Goal: Navigation & Orientation: Find specific page/section

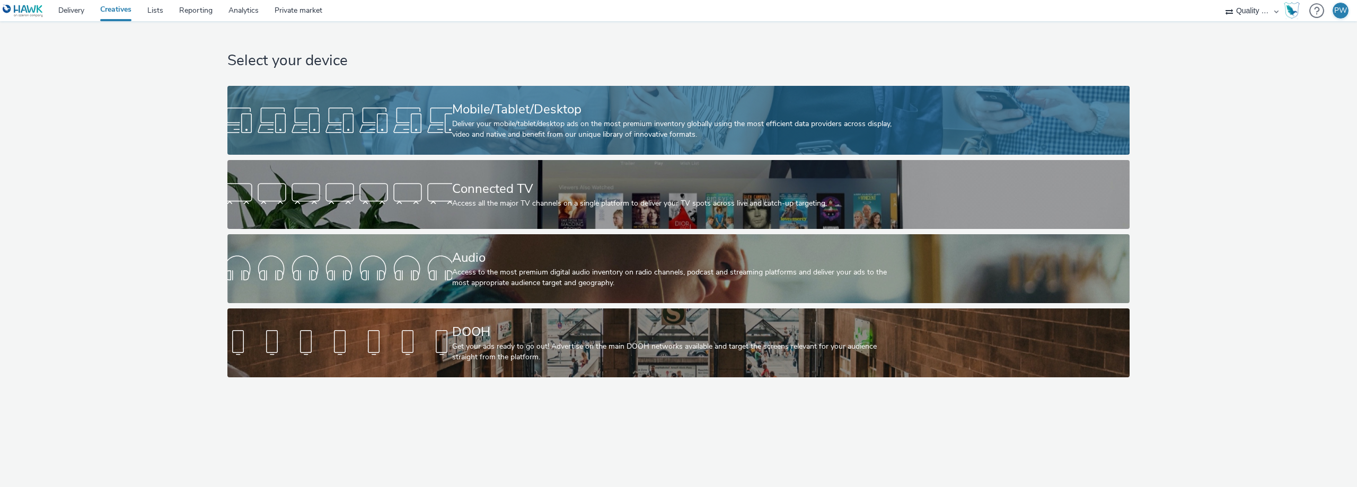
click at [497, 105] on div "Mobile/Tablet/Desktop" at bounding box center [676, 109] width 449 height 19
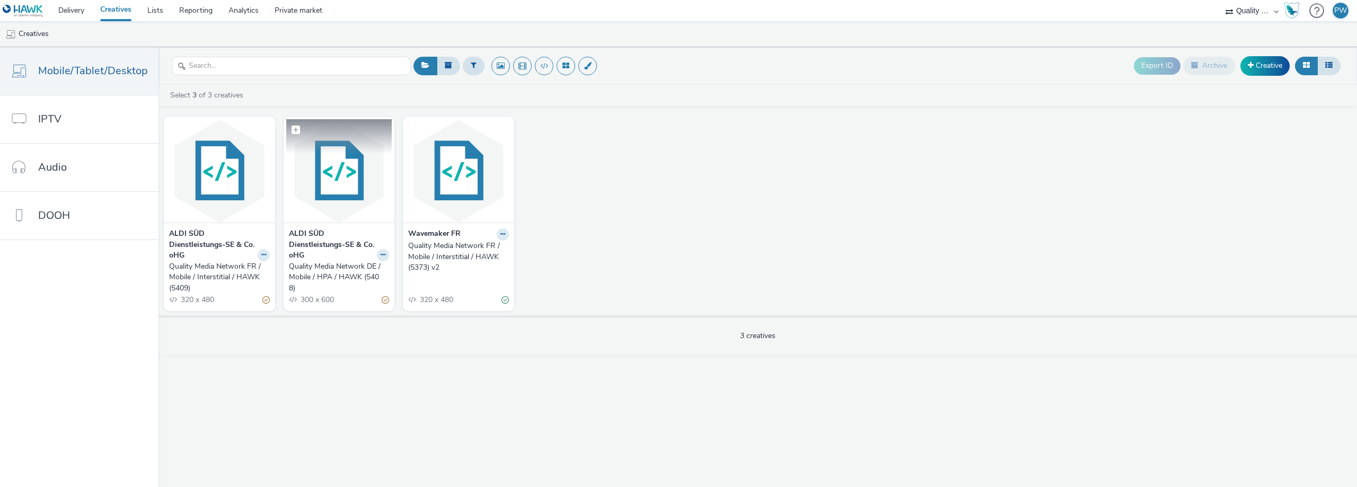
click at [330, 170] on img at bounding box center [339, 170] width 106 height 103
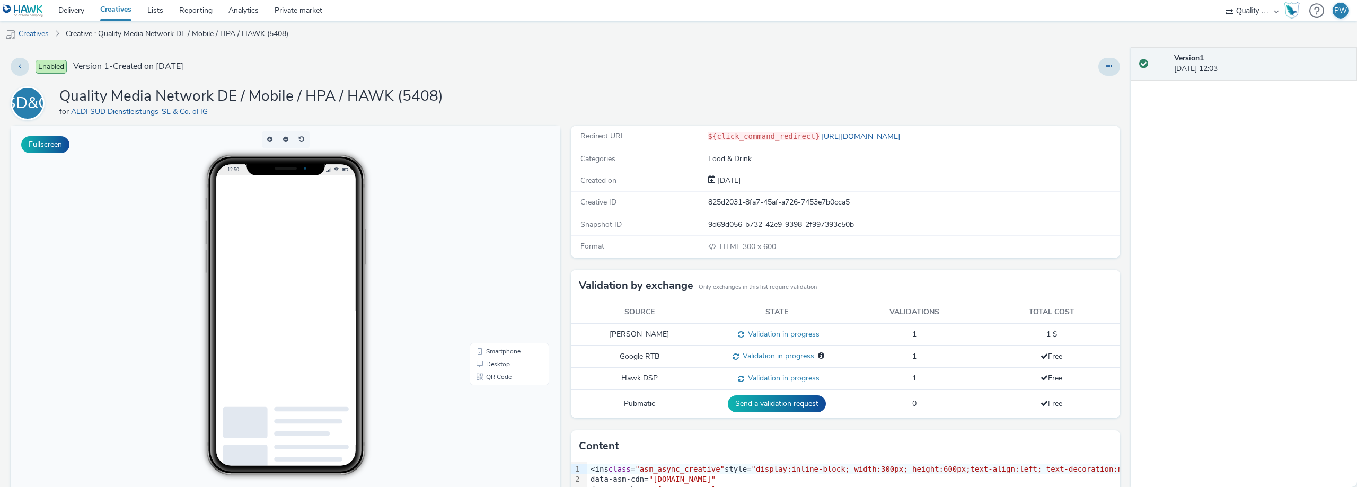
scroll to position [145, 0]
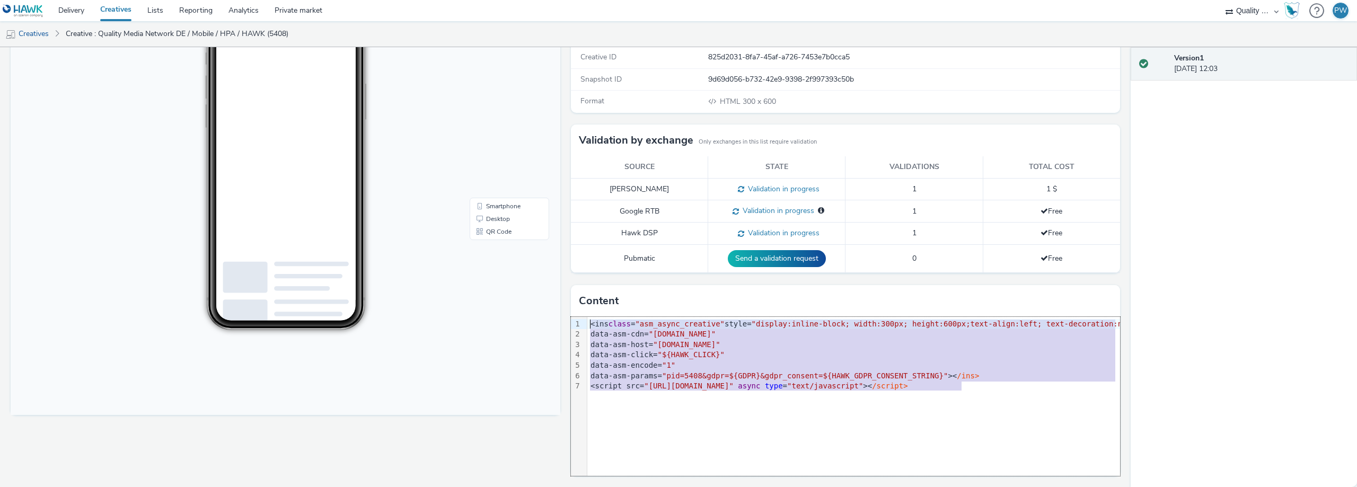
drag, startPoint x: 978, startPoint y: 386, endPoint x: 558, endPoint y: 321, distance: 424.3
click at [558, 321] on div "Fullscreen Redirect URL ${click_command_redirect} https://www.aldi-sued.de/de/a…" at bounding box center [566, 200] width 1110 height 440
copy div "<ins class = "asm_async_creative" style= "display:inline-block; width:300px; he…"
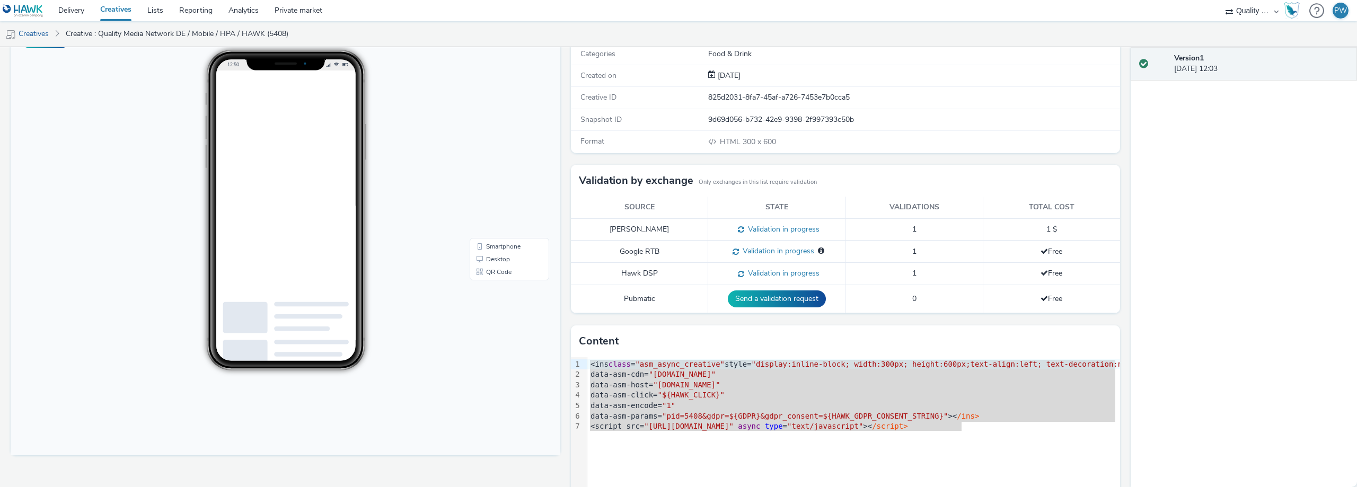
scroll to position [106, 0]
click at [450, 176] on body "12:50 Smartphone Desktop QR Code" at bounding box center [286, 237] width 550 height 435
click at [814, 246] on span "No publisher specified" at bounding box center [819, 250] width 10 height 10
click at [391, 396] on body "12:50 Smartphone Desktop QR Code" at bounding box center [286, 237] width 550 height 435
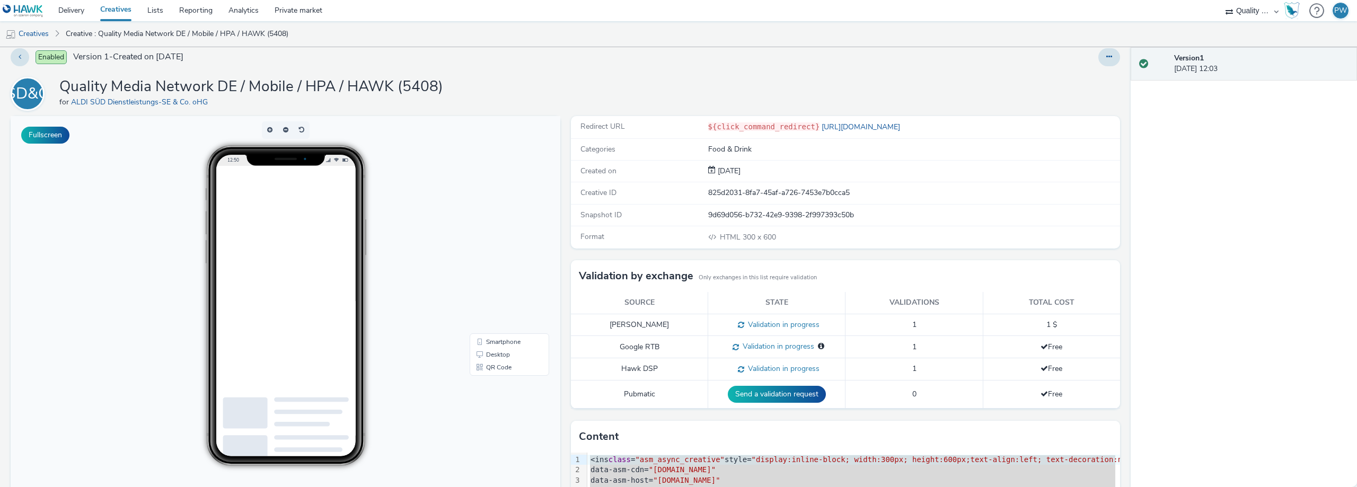
scroll to position [0, 0]
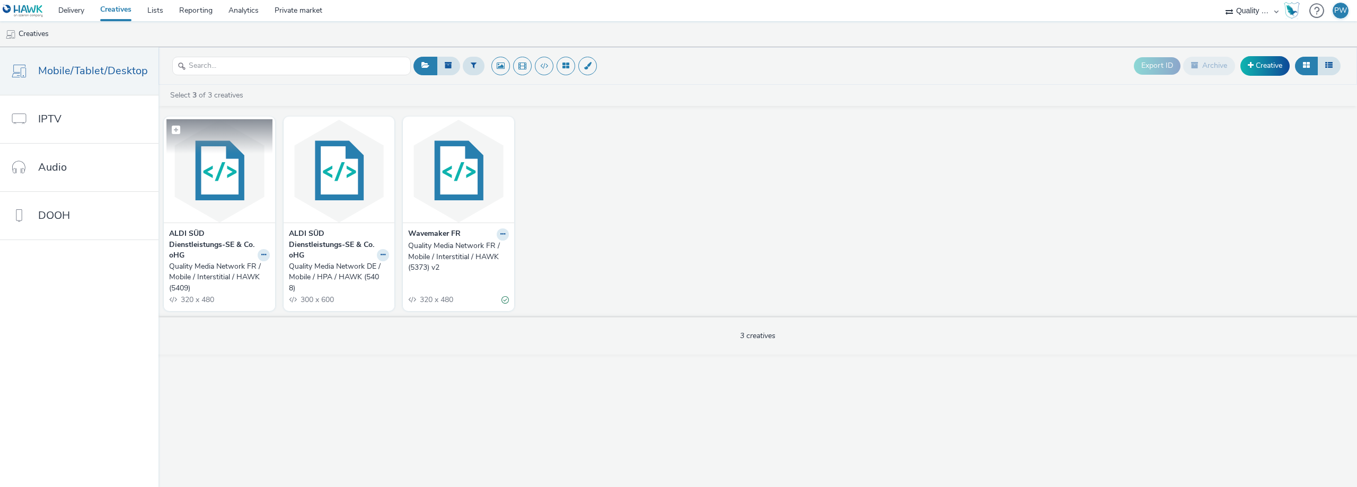
click at [235, 188] on img at bounding box center [219, 170] width 106 height 103
click at [477, 181] on img at bounding box center [459, 170] width 106 height 103
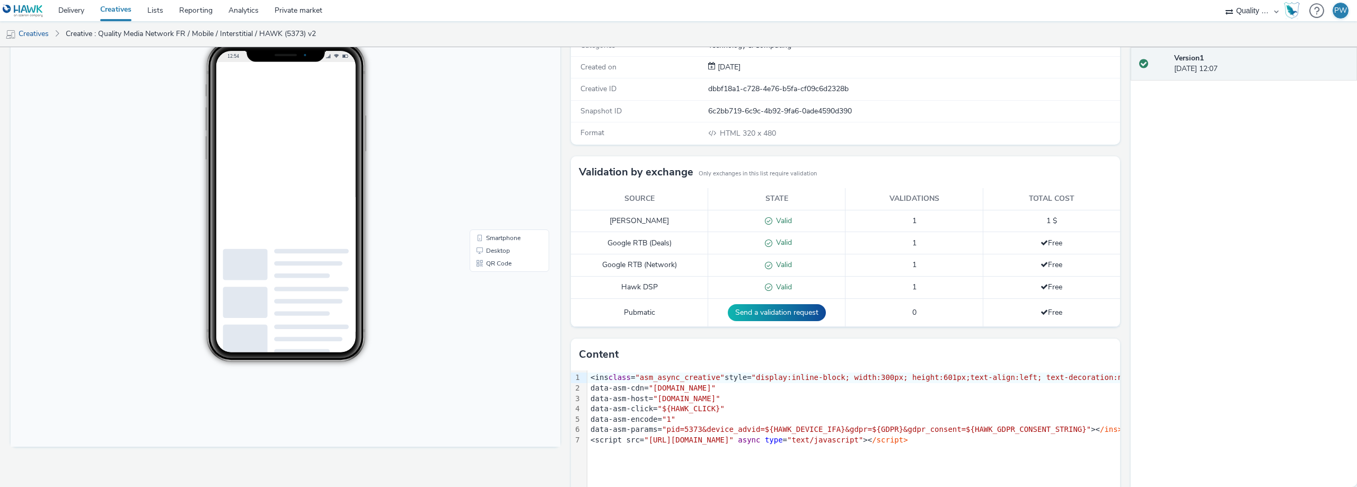
scroll to position [61, 0]
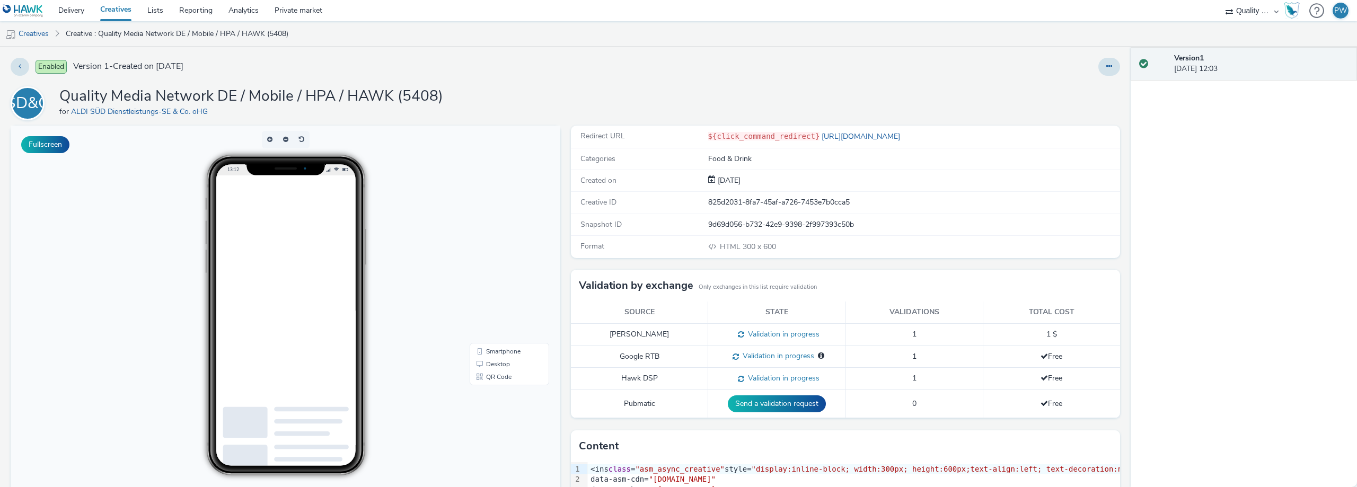
click at [121, 15] on link "Creatives" at bounding box center [115, 10] width 47 height 21
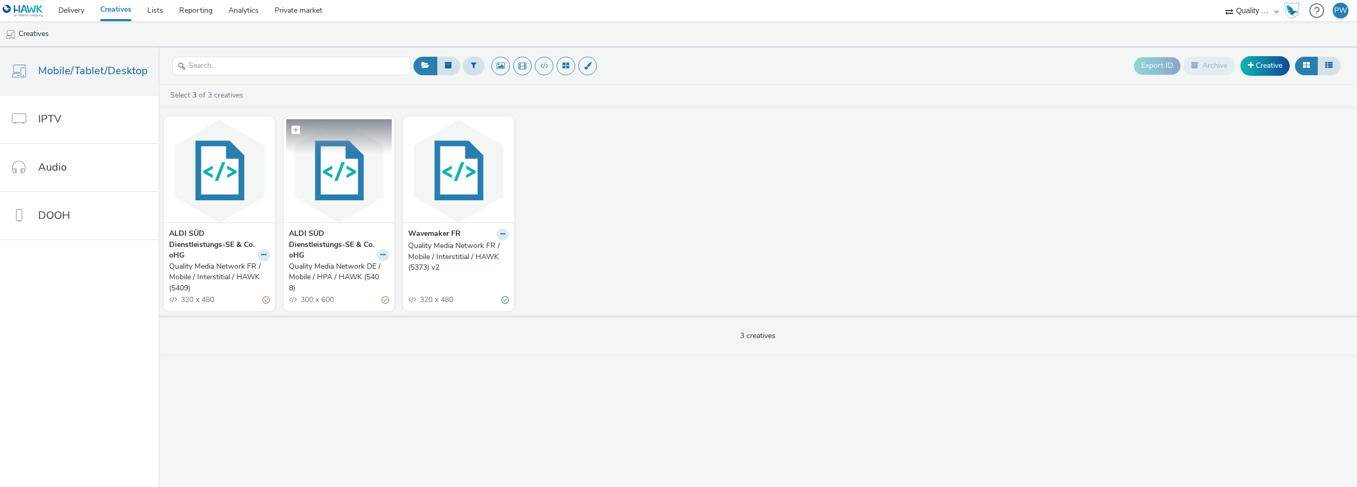
click at [357, 168] on img at bounding box center [339, 170] width 106 height 103
click at [67, 10] on link "Delivery" at bounding box center [71, 10] width 42 height 21
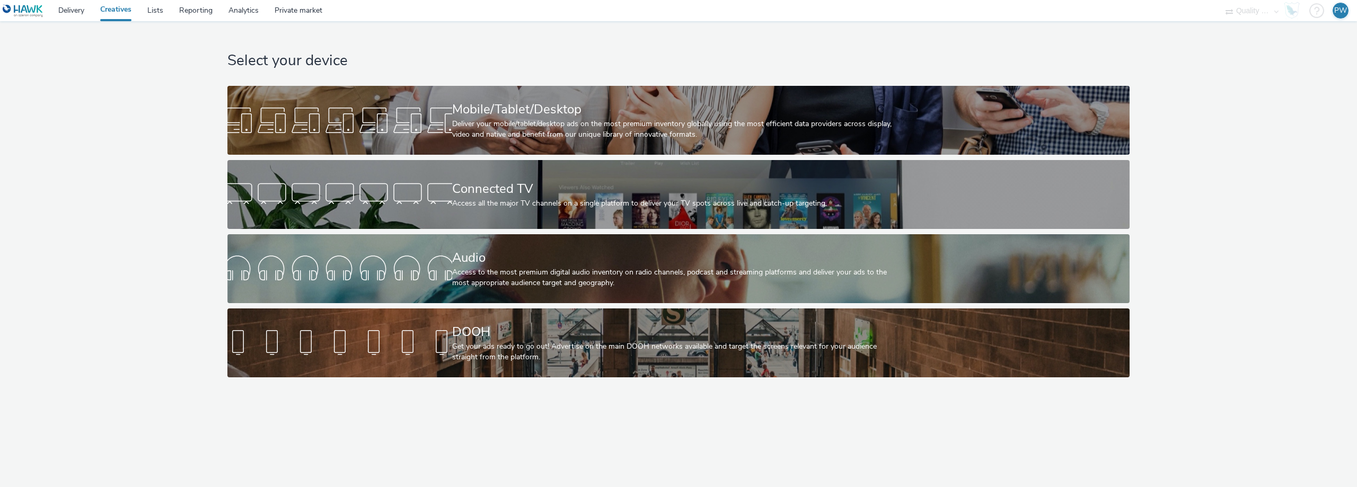
click at [47, 455] on div "Select your device Mobile/Tablet/Desktop Deliver your mobile/tablet/desktop ads…" at bounding box center [678, 254] width 1357 height 466
click at [126, 7] on link "Creatives" at bounding box center [115, 10] width 47 height 21
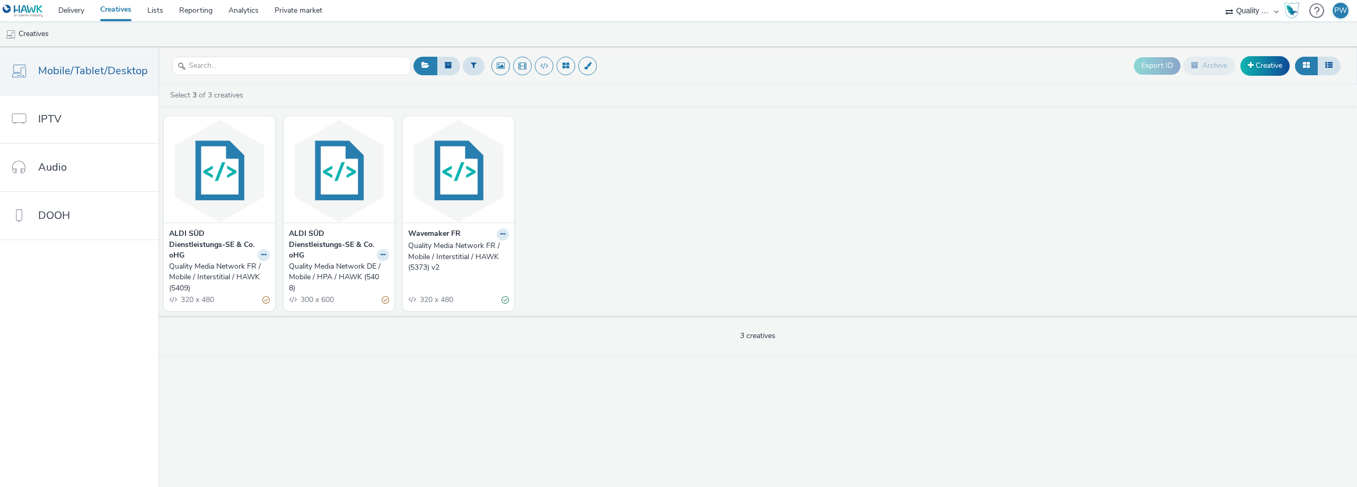
click at [313, 270] on div "Quality Media Network DE / Mobile / HPA / HAWK (5408)" at bounding box center [337, 277] width 96 height 32
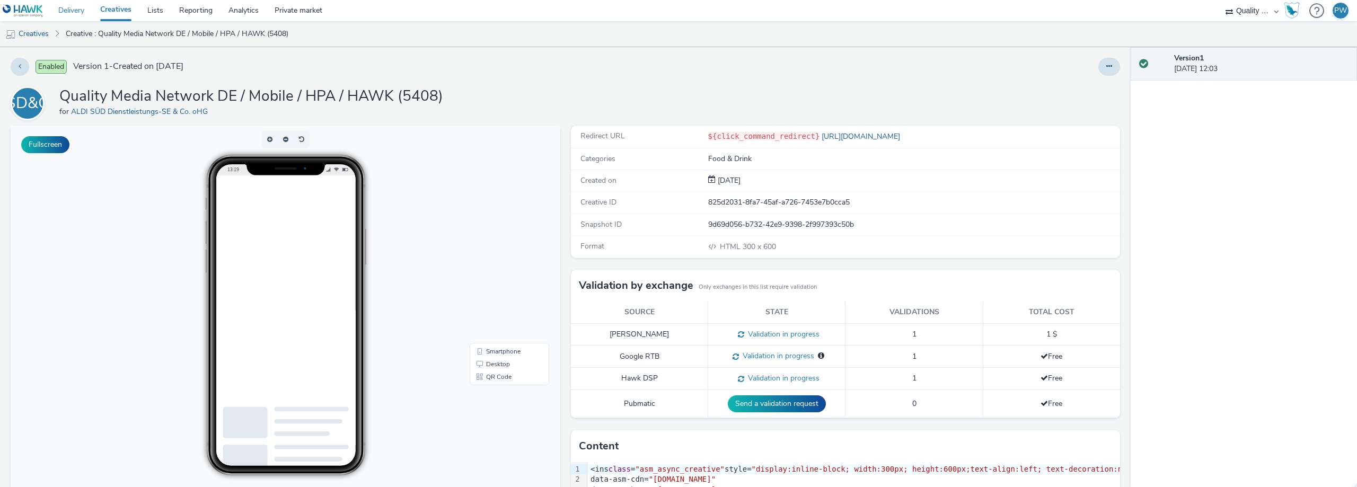
click at [70, 11] on link "Delivery" at bounding box center [71, 10] width 42 height 21
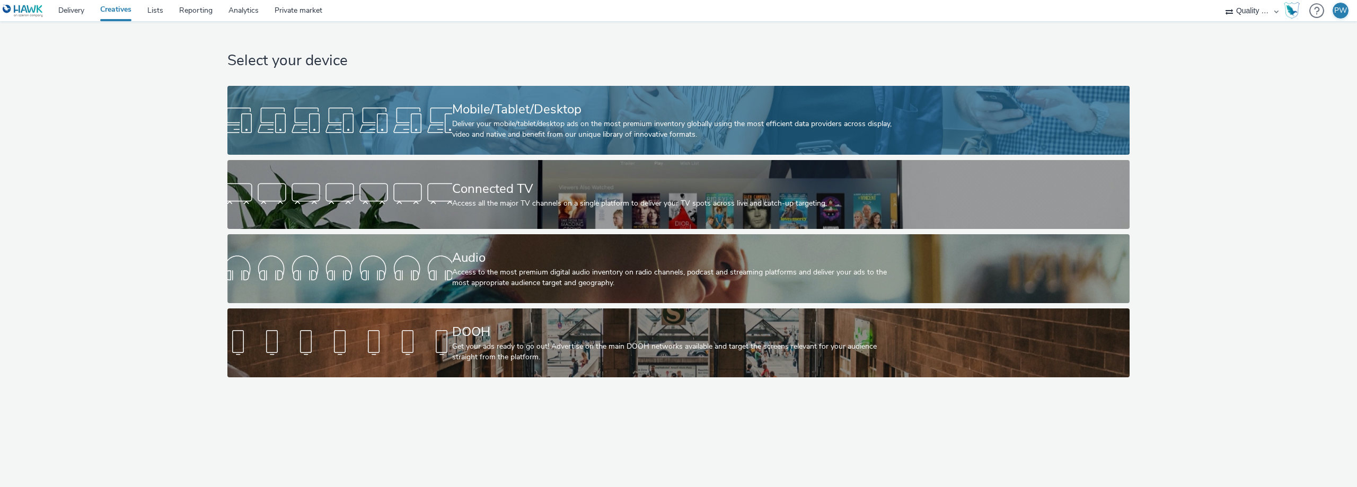
click at [476, 117] on div "Mobile/Tablet/Desktop" at bounding box center [676, 109] width 449 height 19
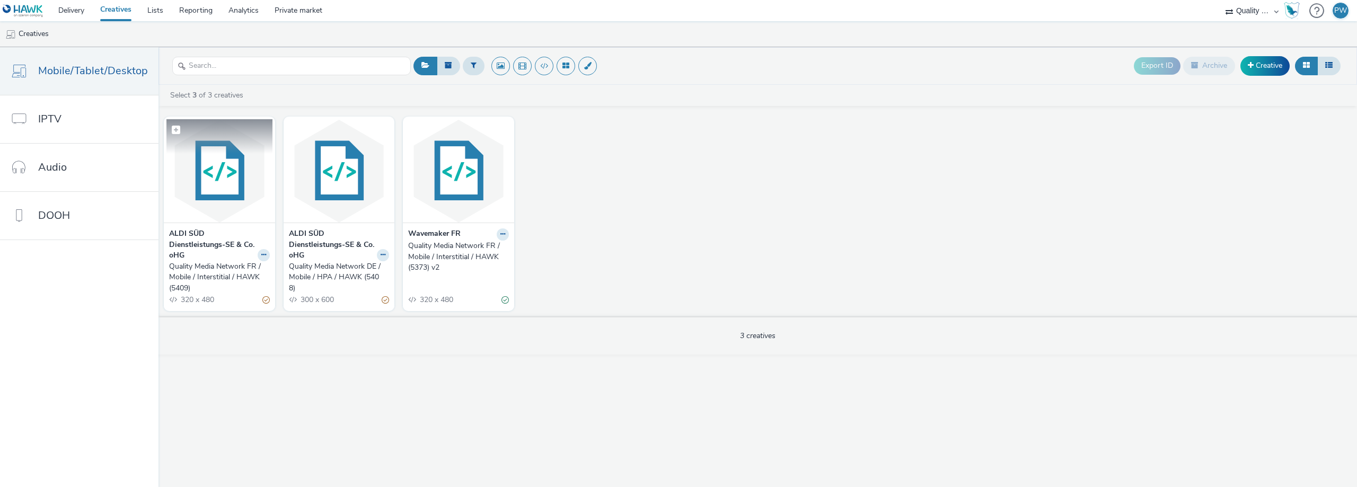
click at [229, 165] on img at bounding box center [219, 170] width 106 height 103
click at [343, 198] on img at bounding box center [339, 170] width 106 height 103
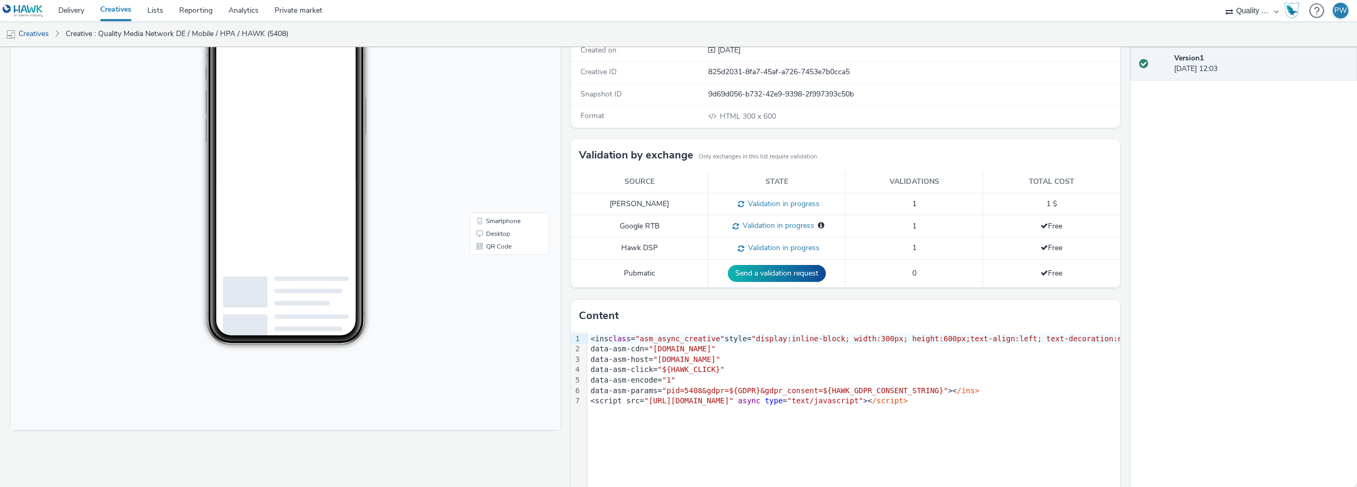
scroll to position [145, 0]
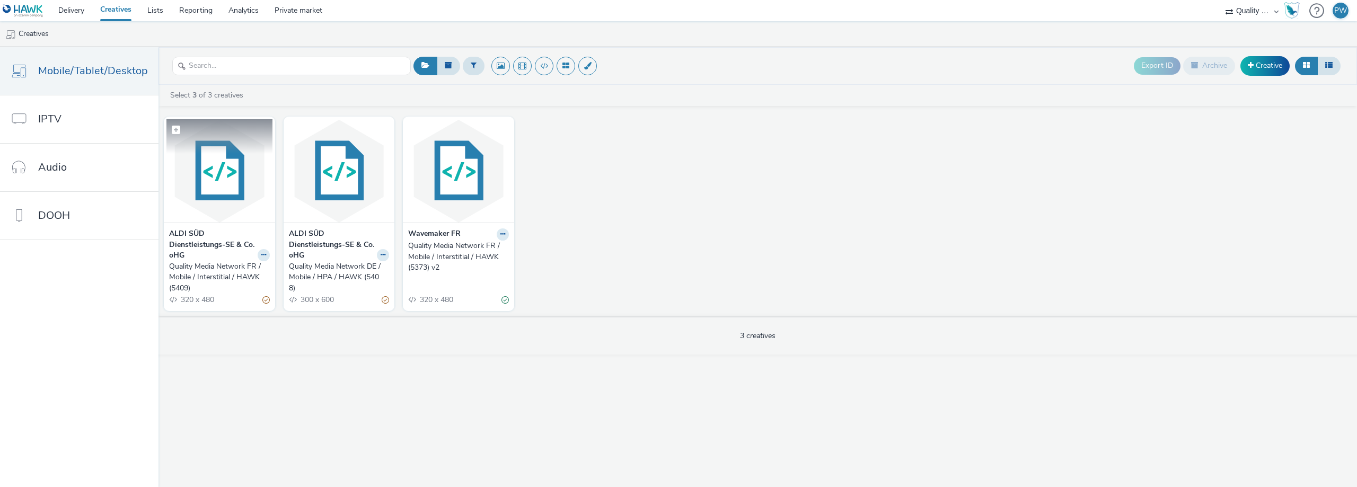
click at [230, 155] on img at bounding box center [219, 170] width 106 height 103
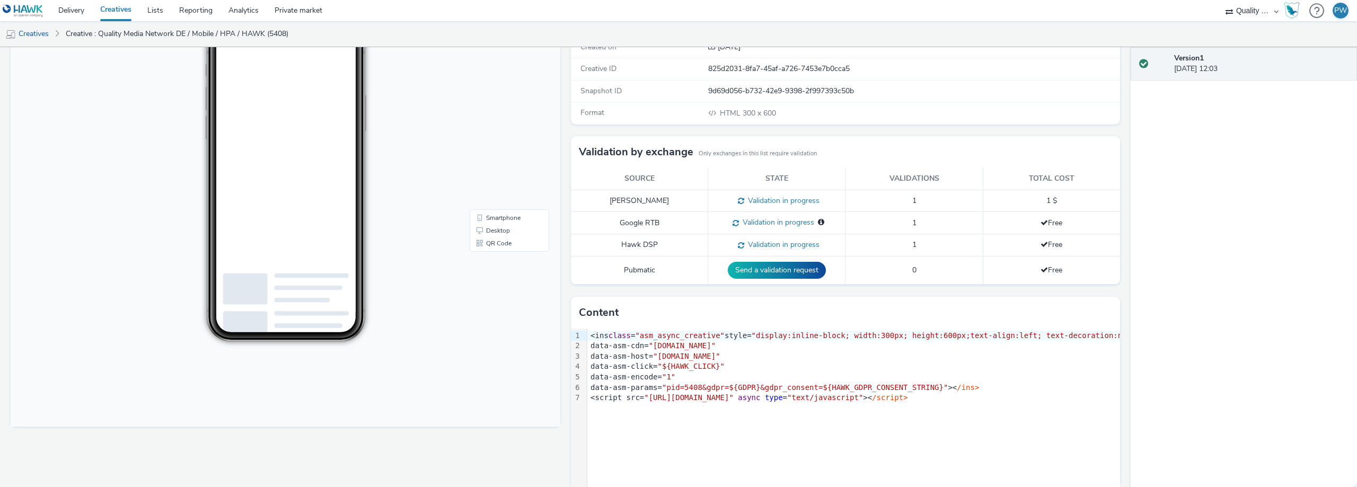
scroll to position [145, 0]
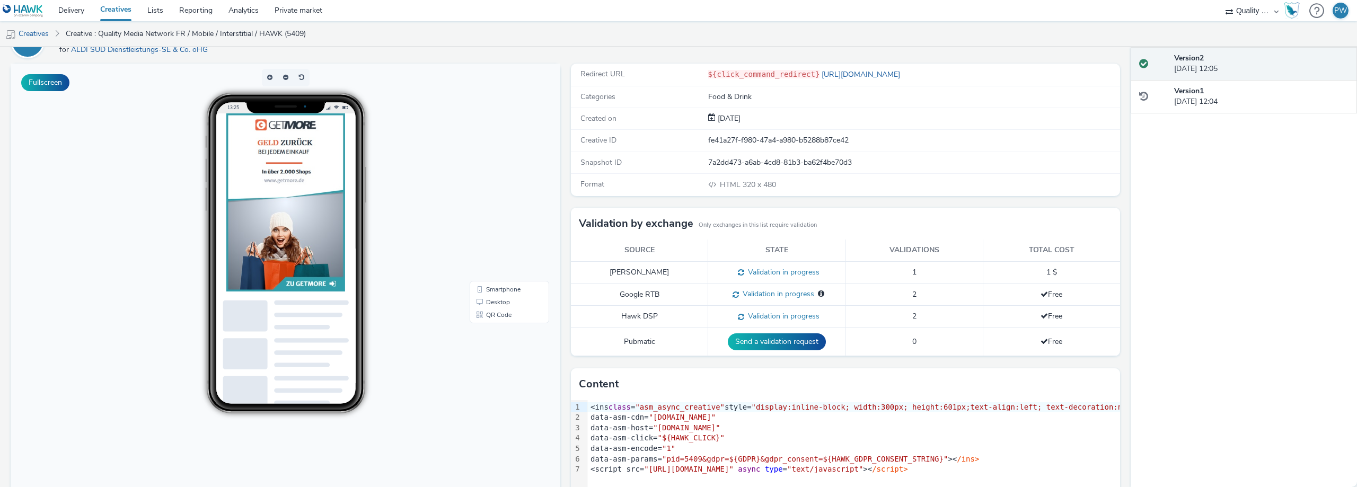
scroll to position [145, 0]
